Goal: Task Accomplishment & Management: Manage account settings

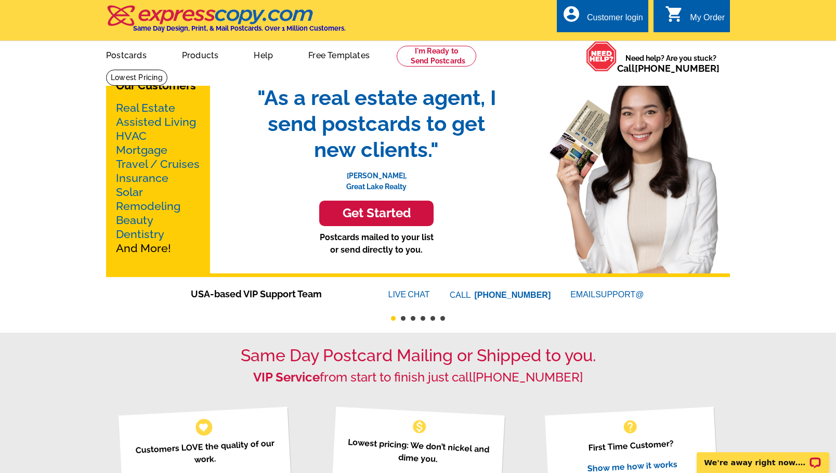
click at [614, 18] on div "Customer login" at bounding box center [615, 20] width 56 height 15
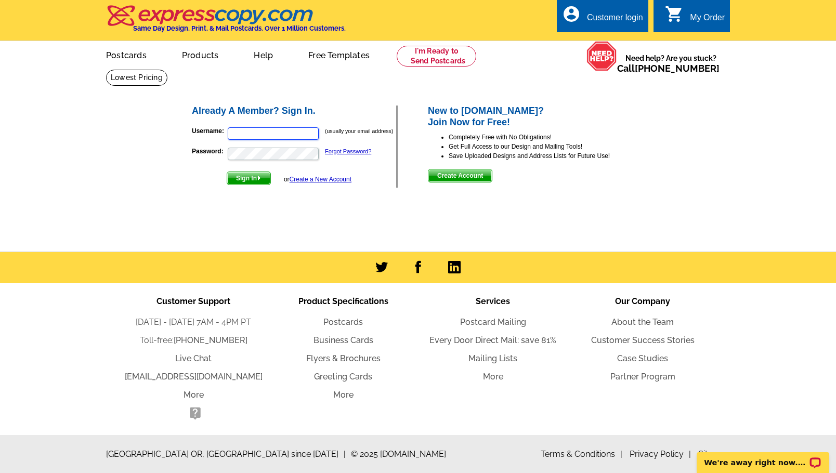
type input "[EMAIL_ADDRESS][DOMAIN_NAME]"
click at [256, 177] on span "Sign In" at bounding box center [248, 178] width 43 height 12
